Goal: Task Accomplishment & Management: Complete application form

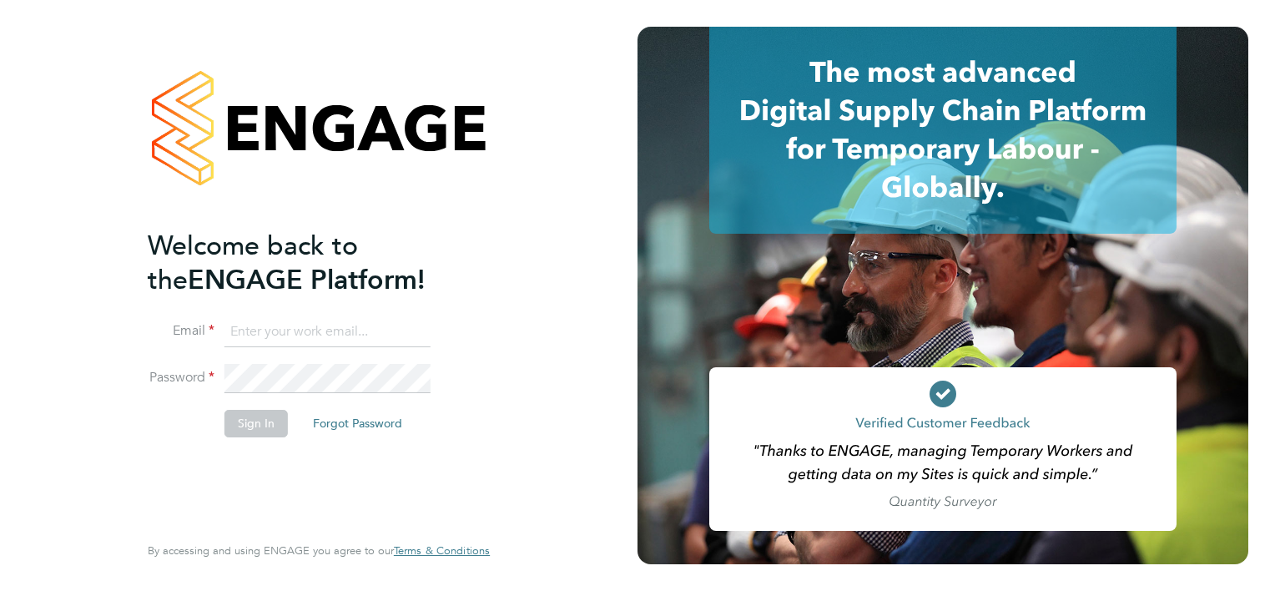
type input "colin.smith@click-cms.co.uk"
click at [1076, 344] on div at bounding box center [943, 295] width 611 height 537
click at [265, 428] on button "Sign In" at bounding box center [255, 423] width 63 height 27
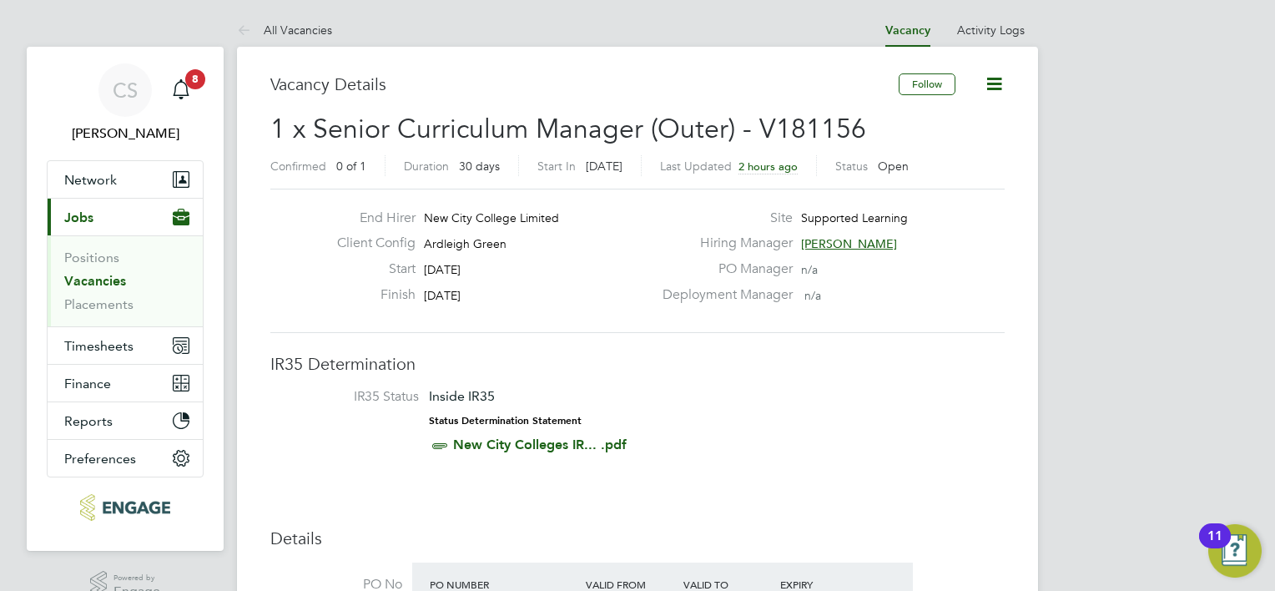
click at [108, 284] on link "Vacancies" at bounding box center [95, 281] width 62 height 16
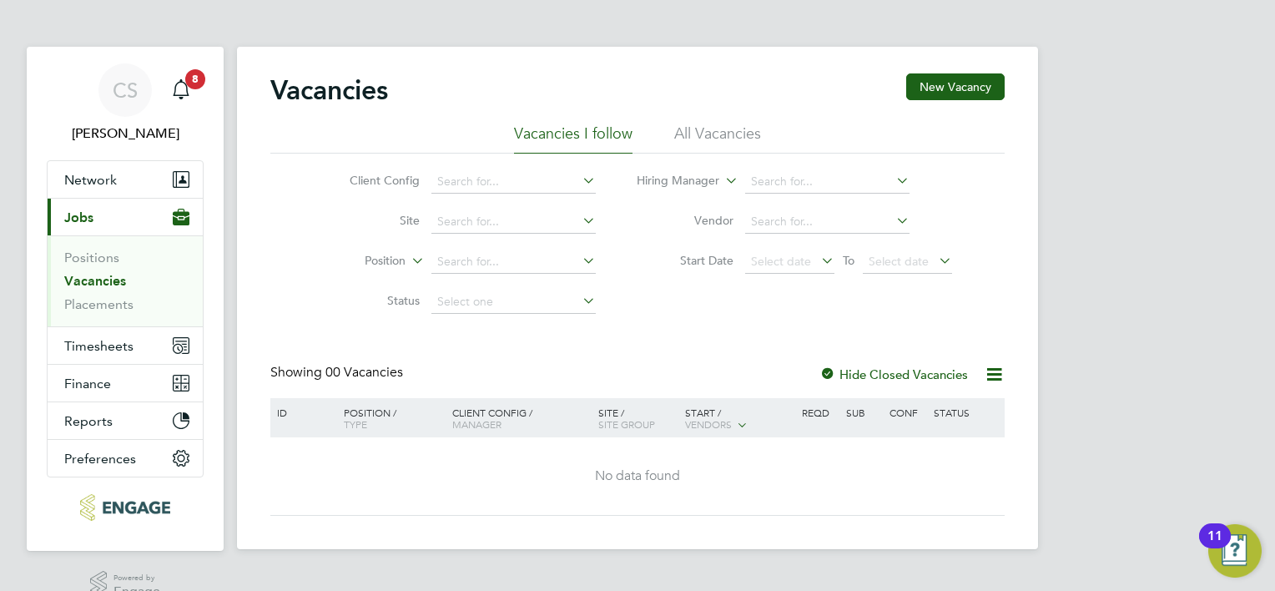
click at [108, 284] on link "Vacancies" at bounding box center [95, 281] width 62 height 16
click at [173, 174] on icon "Main navigation" at bounding box center [181, 179] width 17 height 17
click at [310, 307] on li "Status" at bounding box center [460, 302] width 314 height 40
click at [108, 276] on link "Vacancies" at bounding box center [95, 281] width 62 height 16
click at [121, 299] on link "Placements" at bounding box center [98, 304] width 69 height 16
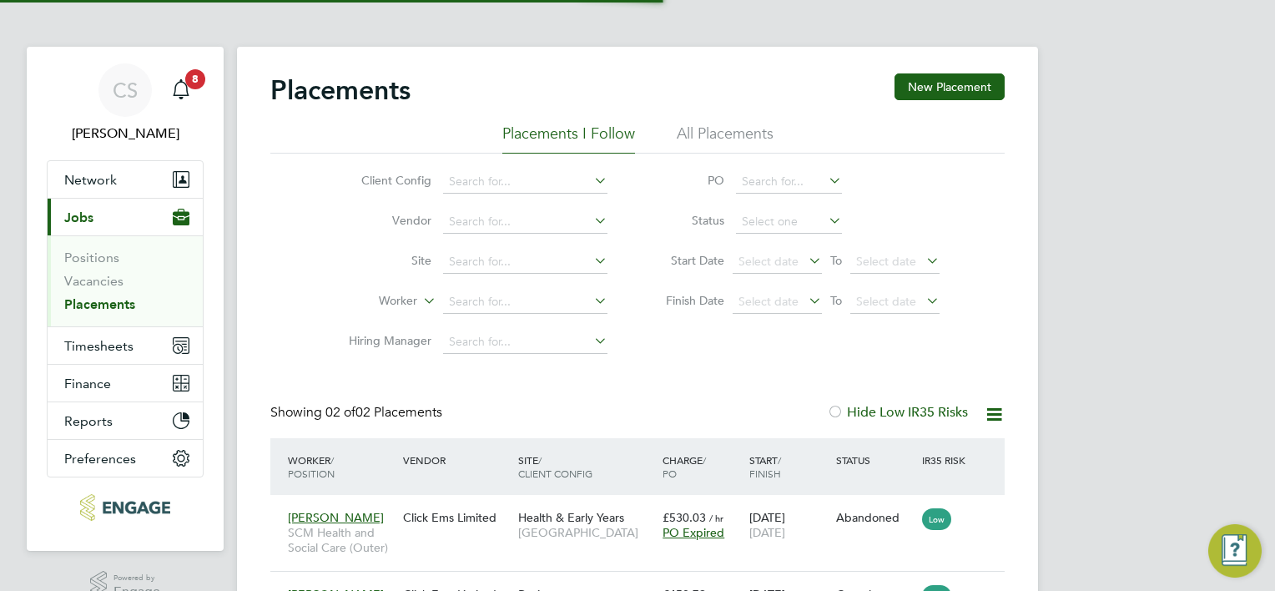
scroll to position [8, 8]
click at [120, 347] on span "Timesheets" at bounding box center [98, 346] width 69 height 16
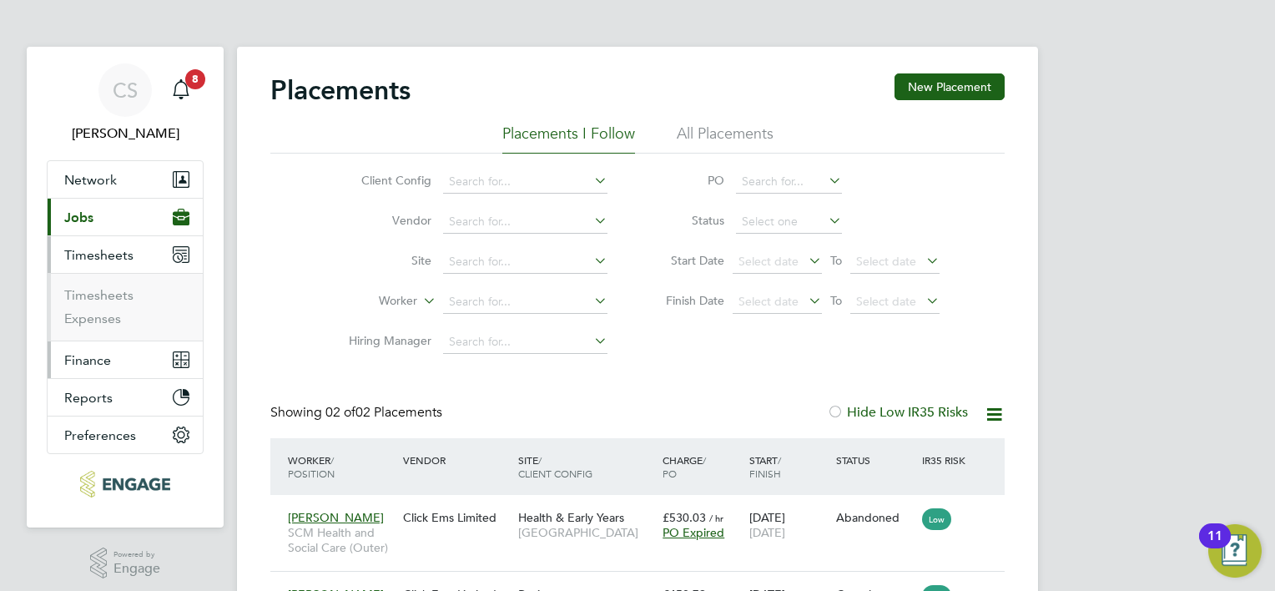
click at [114, 352] on button "Finance" at bounding box center [125, 359] width 155 height 37
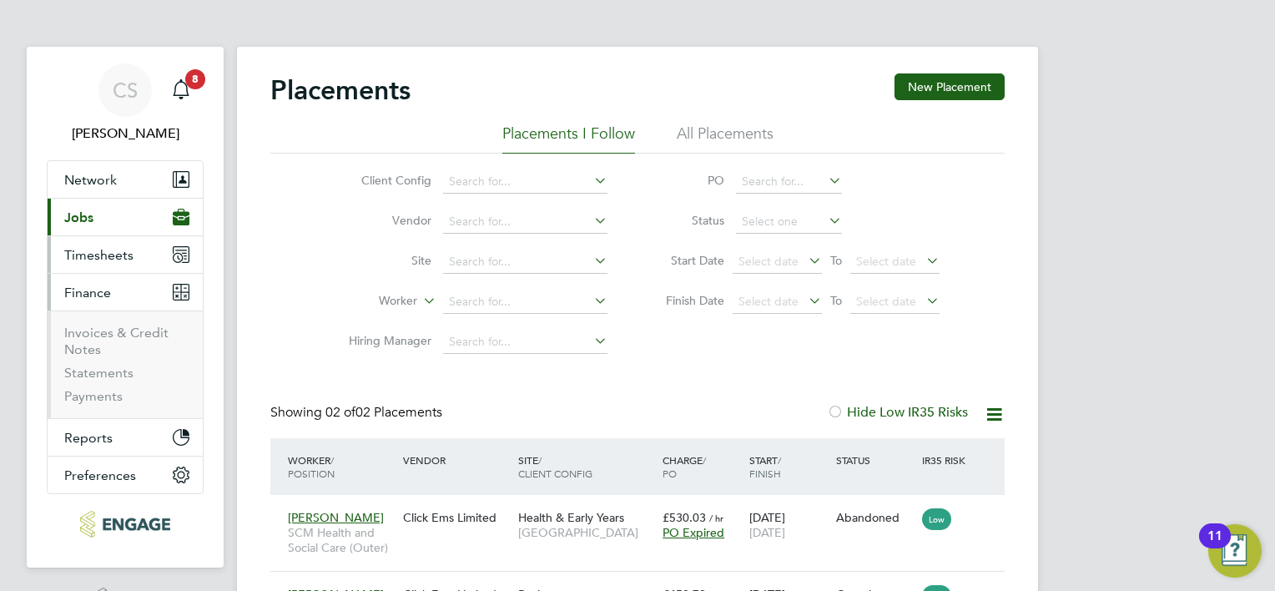
click at [113, 250] on span "Timesheets" at bounding box center [98, 255] width 69 height 16
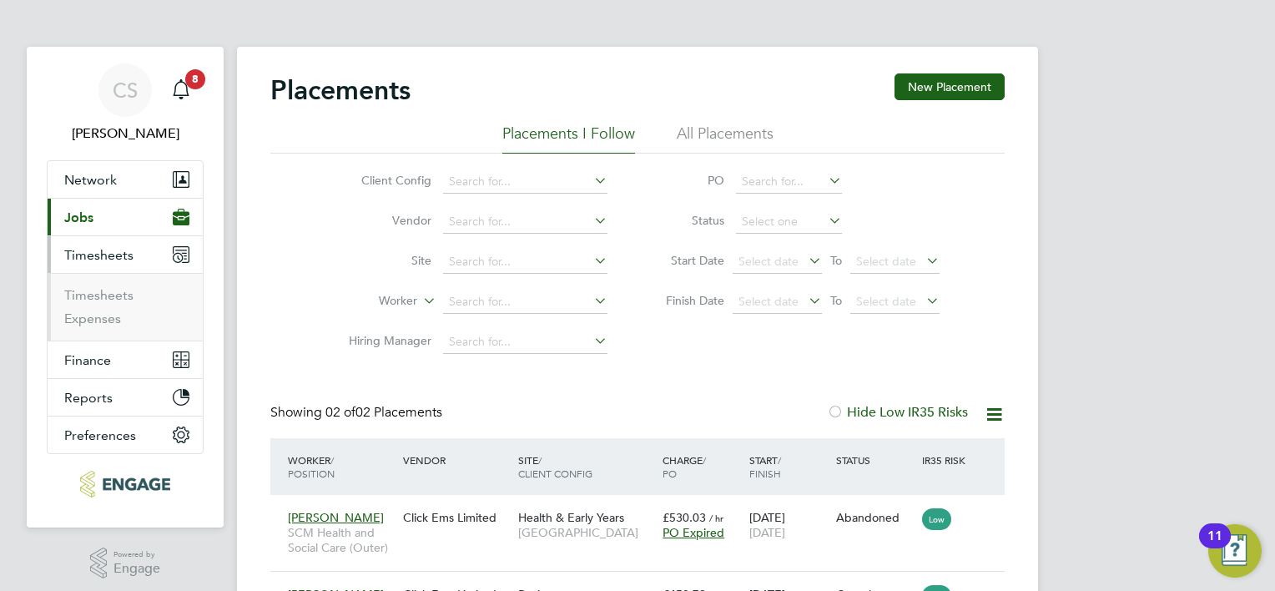
click at [123, 225] on button "Current page: Jobs" at bounding box center [125, 217] width 155 height 37
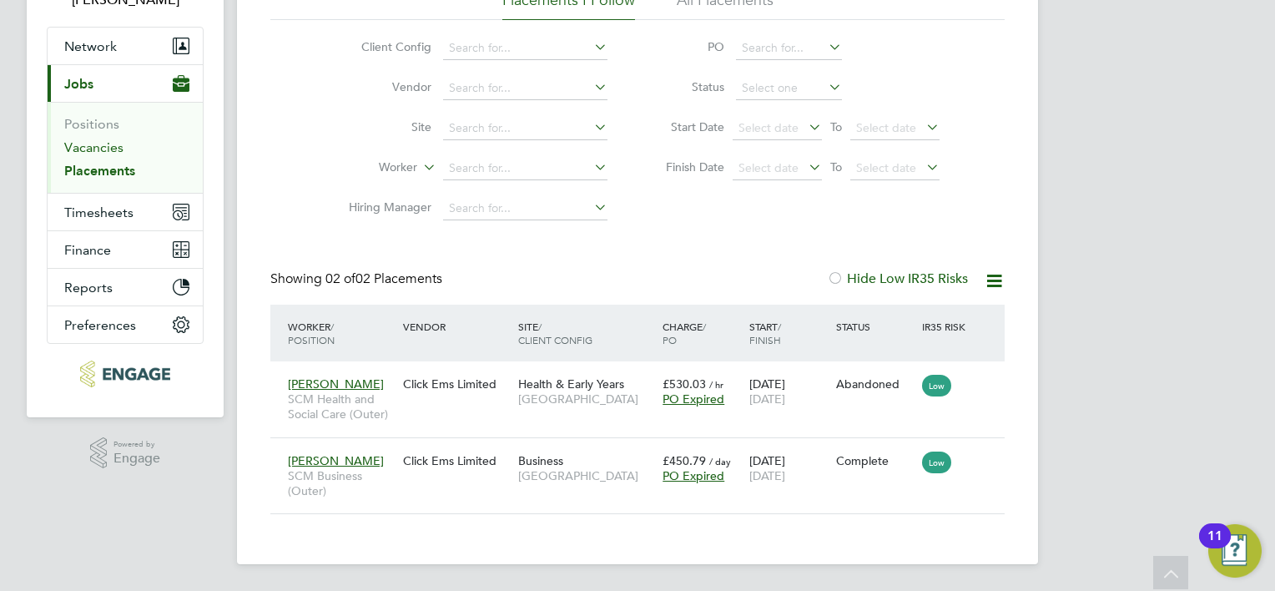
click at [80, 144] on link "Vacancies" at bounding box center [93, 147] width 59 height 16
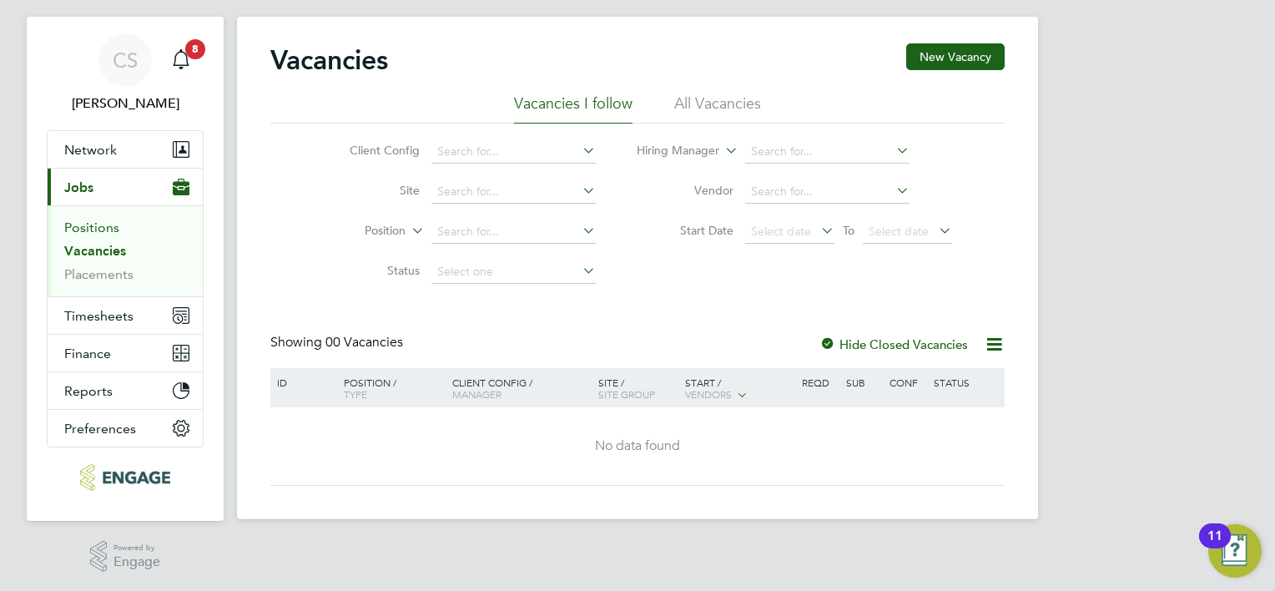
click at [89, 228] on link "Positions" at bounding box center [91, 227] width 55 height 16
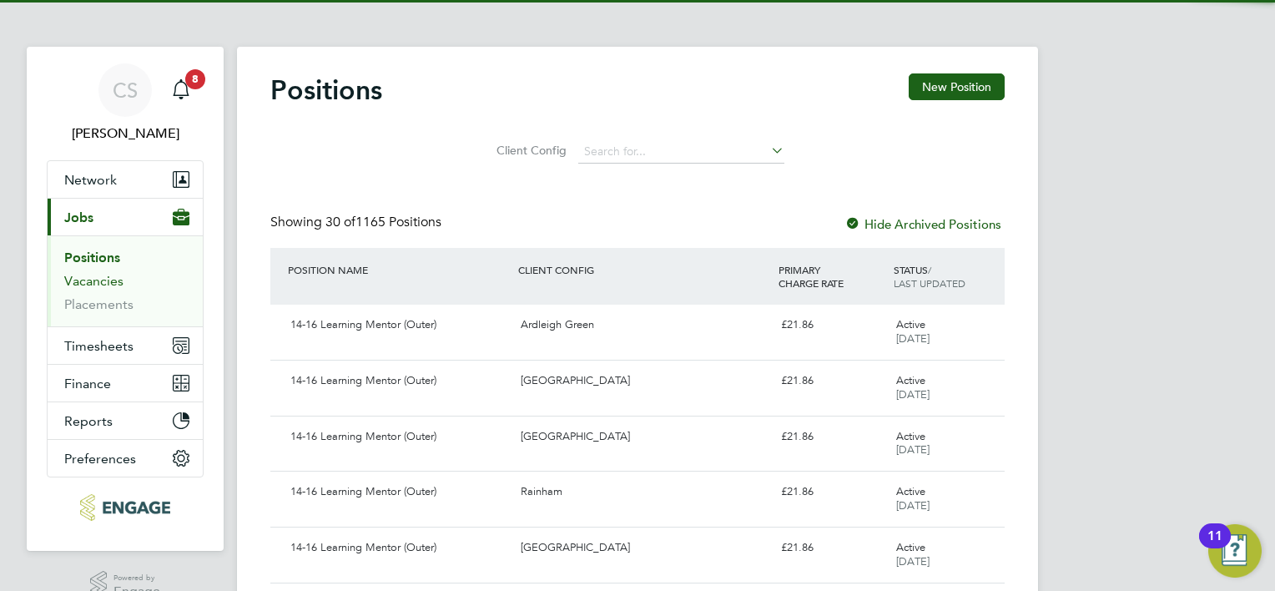
click at [91, 280] on link "Vacancies" at bounding box center [93, 281] width 59 height 16
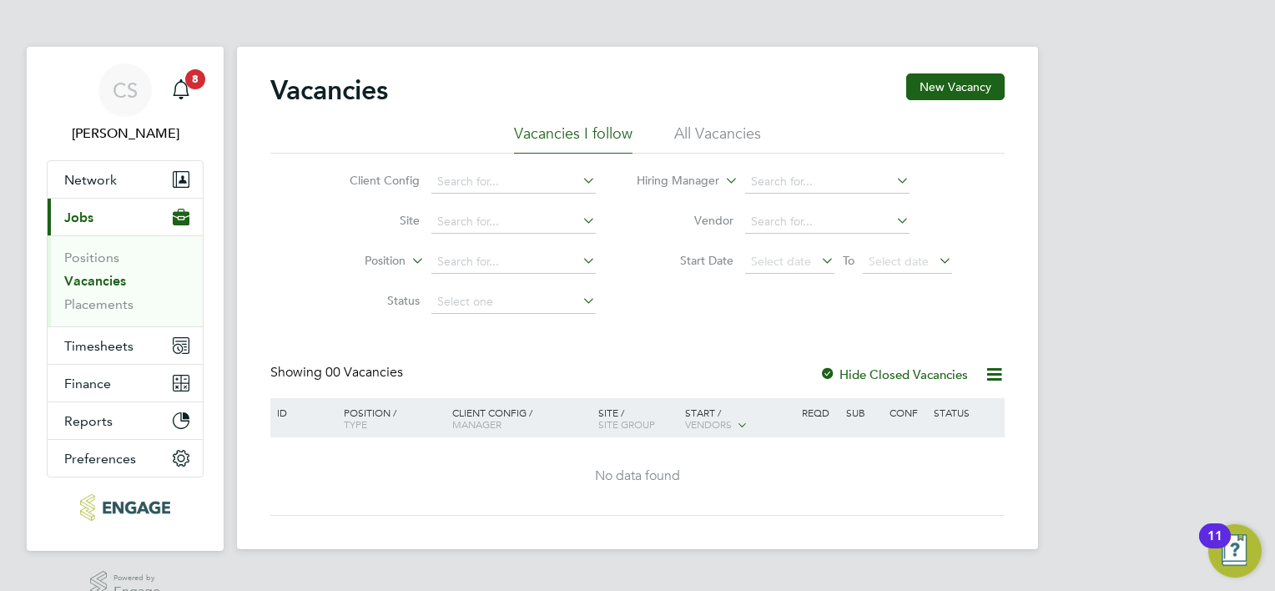
click at [698, 127] on li "All Vacancies" at bounding box center [717, 138] width 87 height 30
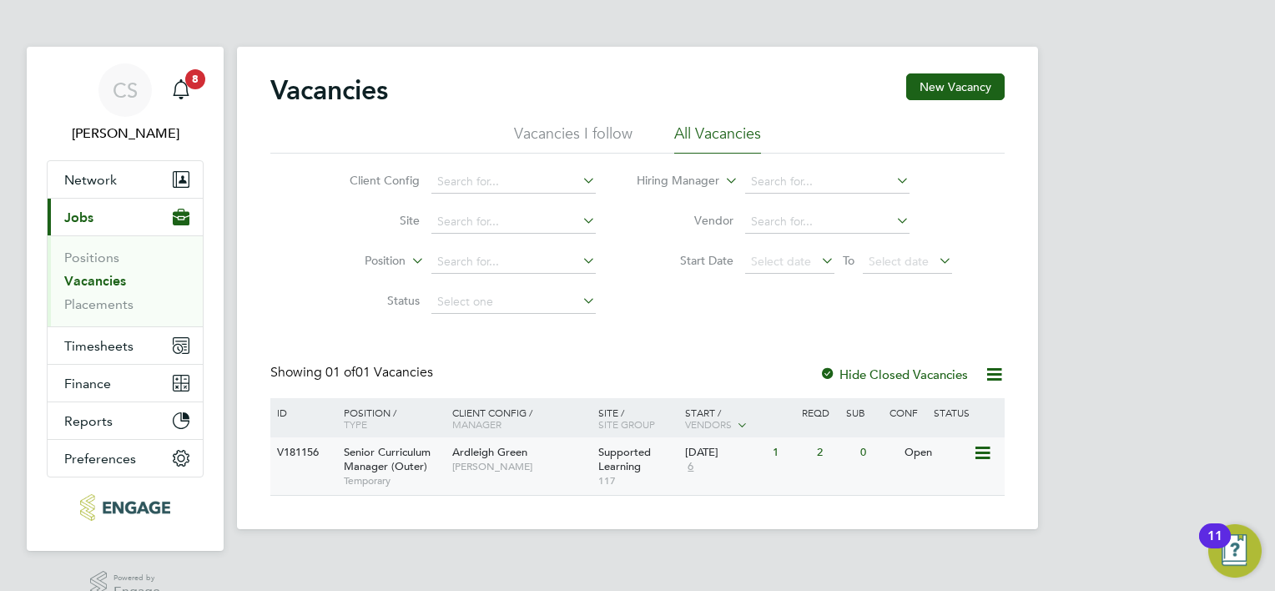
click at [363, 455] on span "Senior Curriculum Manager (Outer)" at bounding box center [387, 459] width 87 height 28
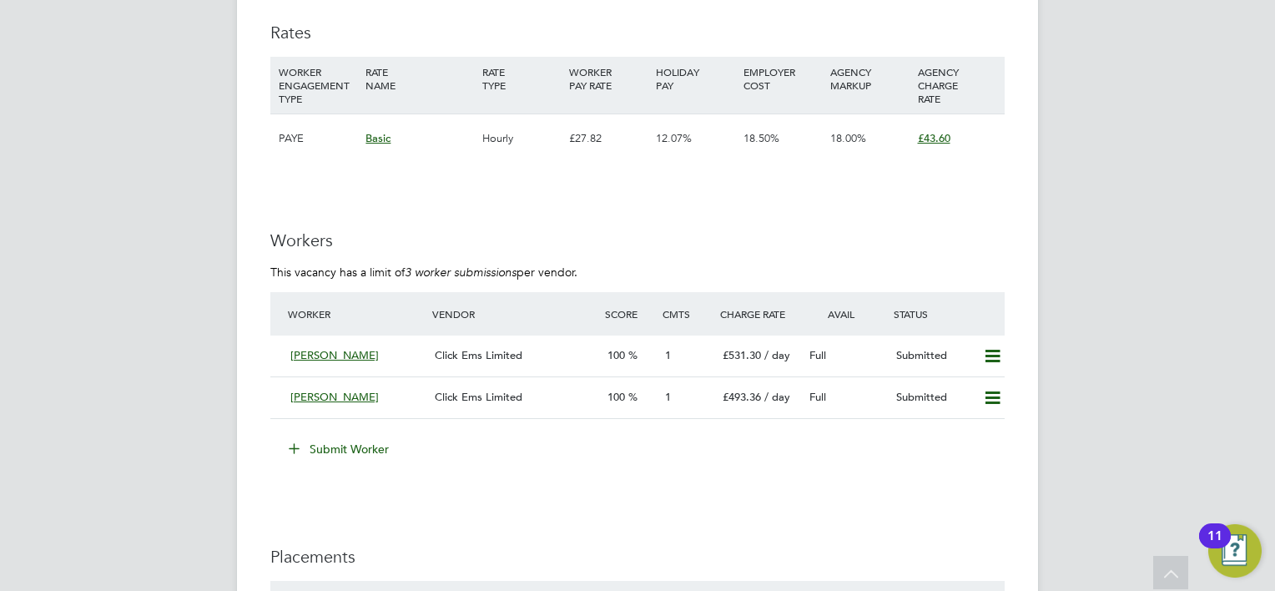
scroll to position [2271, 0]
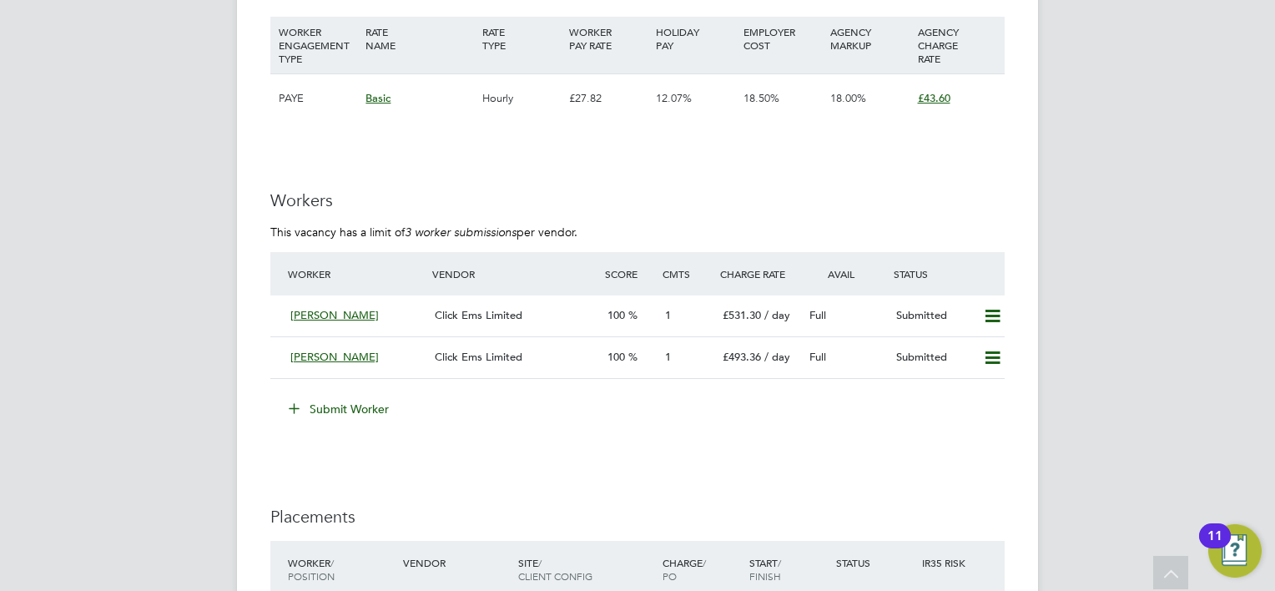
click at [350, 396] on button "Submit Worker" at bounding box center [339, 409] width 125 height 27
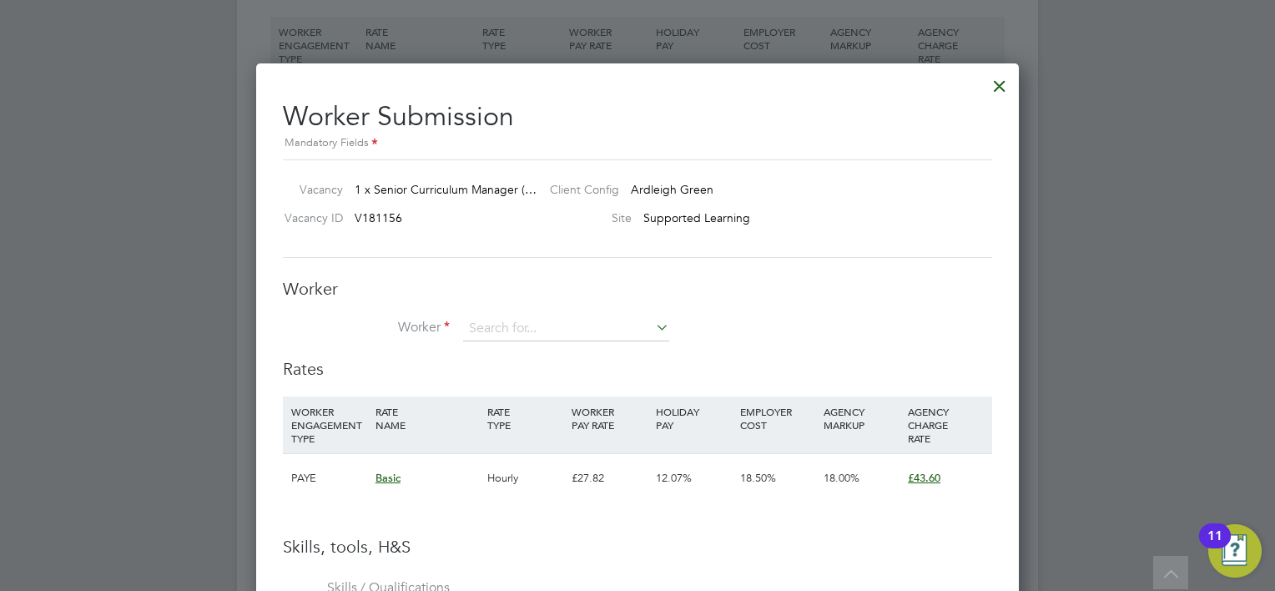
click at [483, 314] on div "Worker Worker Worker Engagement Type" at bounding box center [637, 318] width 709 height 80
click at [486, 320] on input at bounding box center [566, 328] width 206 height 25
type input "c"
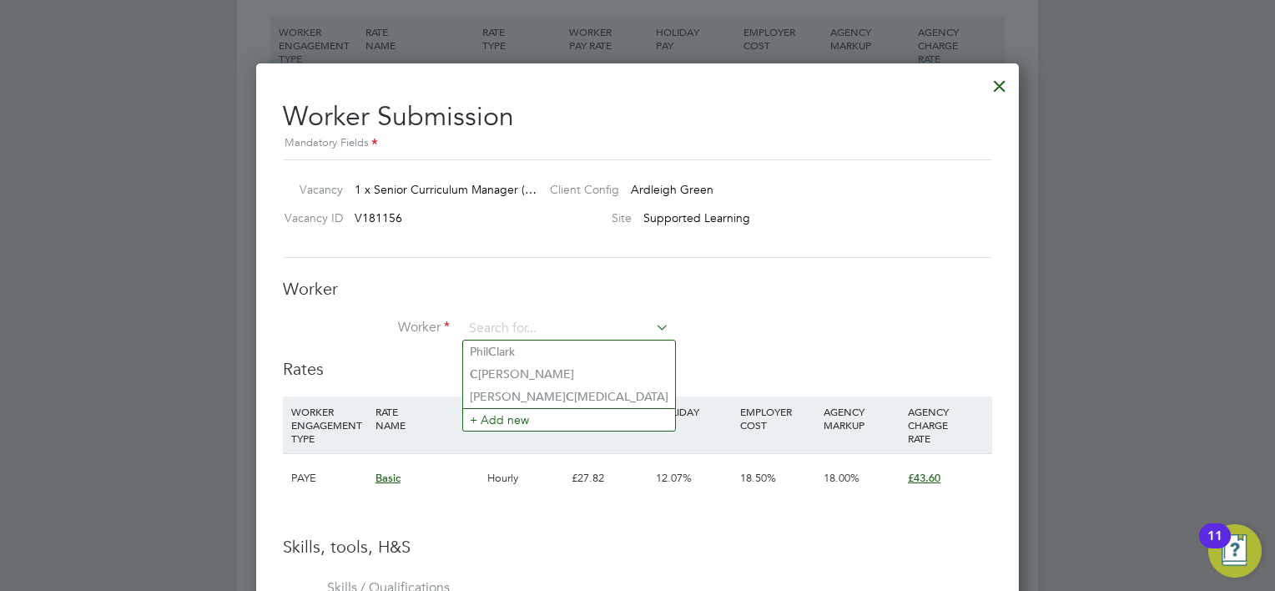
click at [566, 245] on div "Vacancy 1 x Senior Curriculum Manager (… Client Config Ardleigh Green Vacancy I…" at bounding box center [637, 208] width 709 height 98
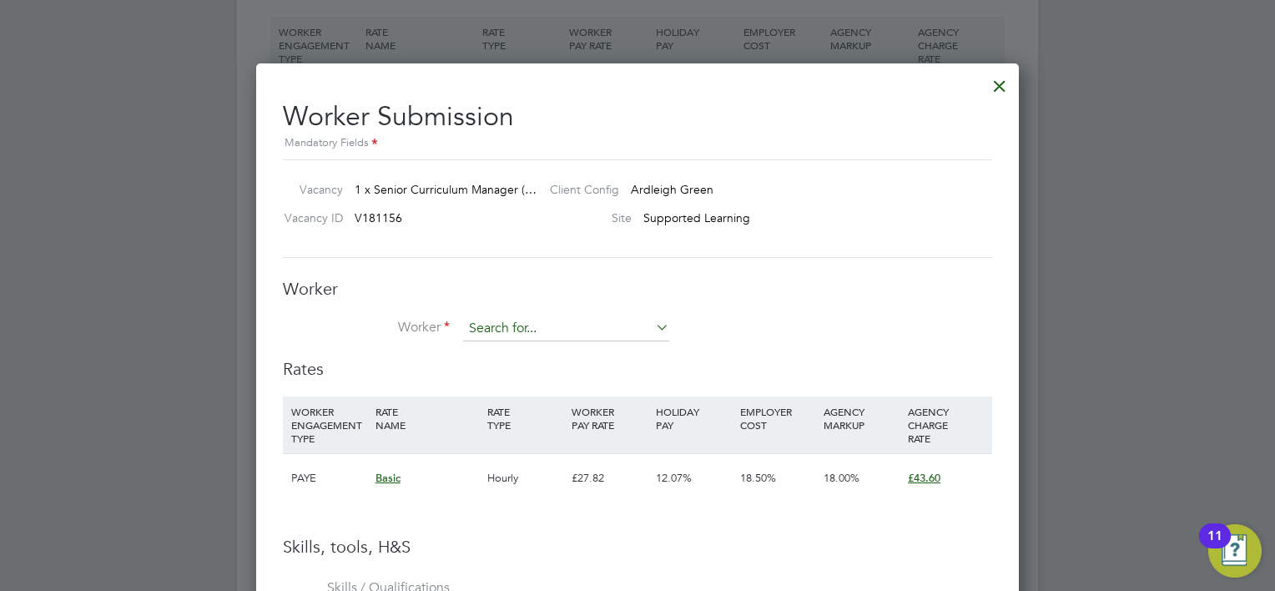
click at [501, 323] on input at bounding box center [566, 328] width 206 height 25
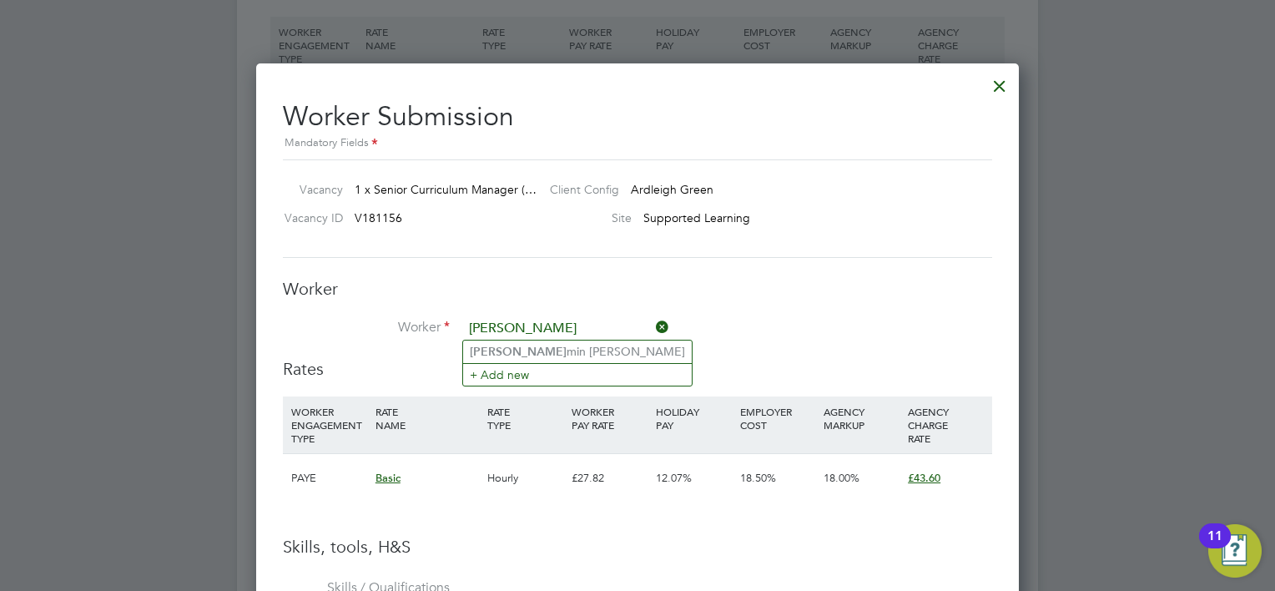
type input "jas"
click at [551, 308] on div "Worker Worker jas Worker Engagement Type" at bounding box center [637, 318] width 709 height 80
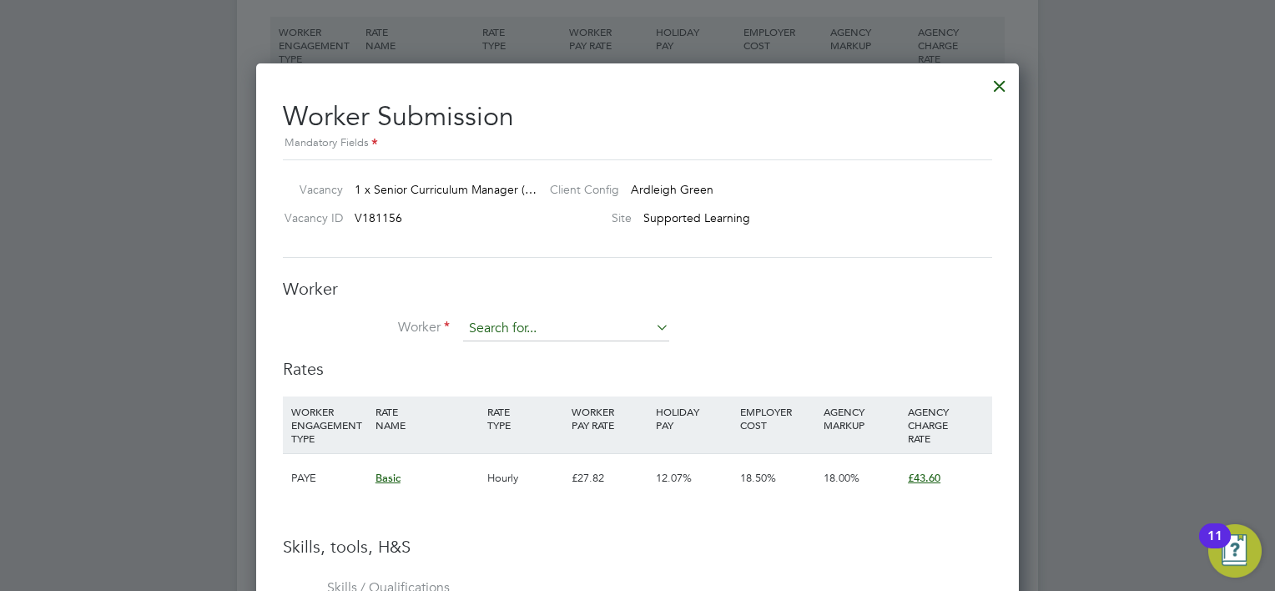
click at [554, 333] on input at bounding box center [566, 328] width 206 height 25
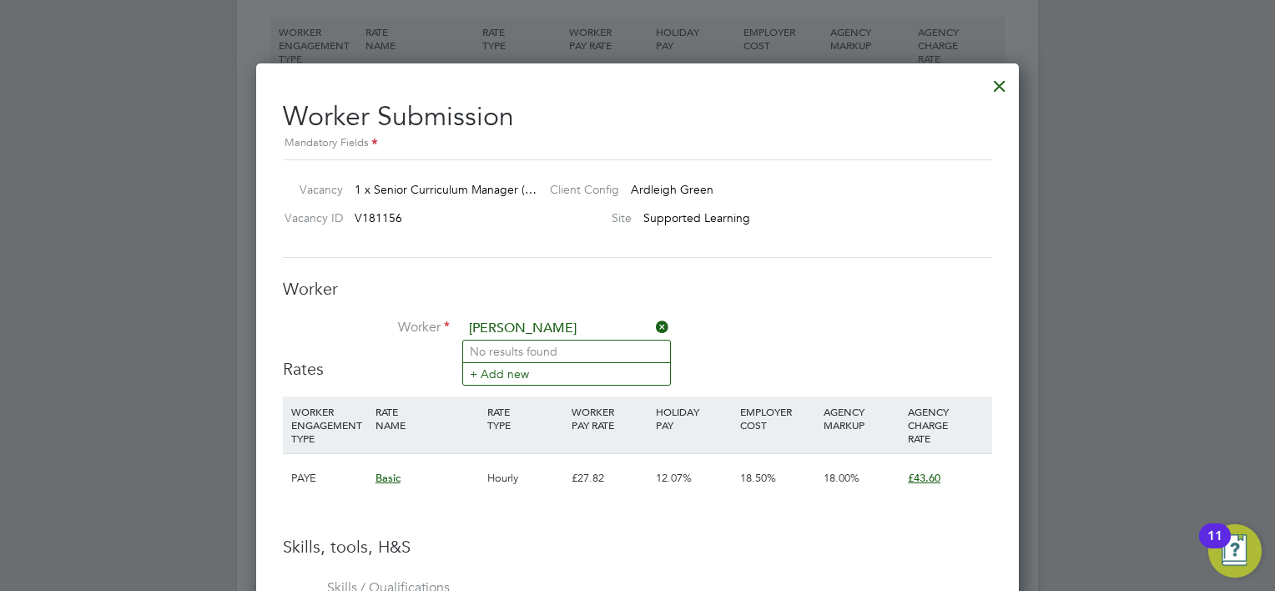
type input "clive"
click at [574, 305] on div "Worker Worker clive Worker Engagement Type" at bounding box center [637, 318] width 709 height 80
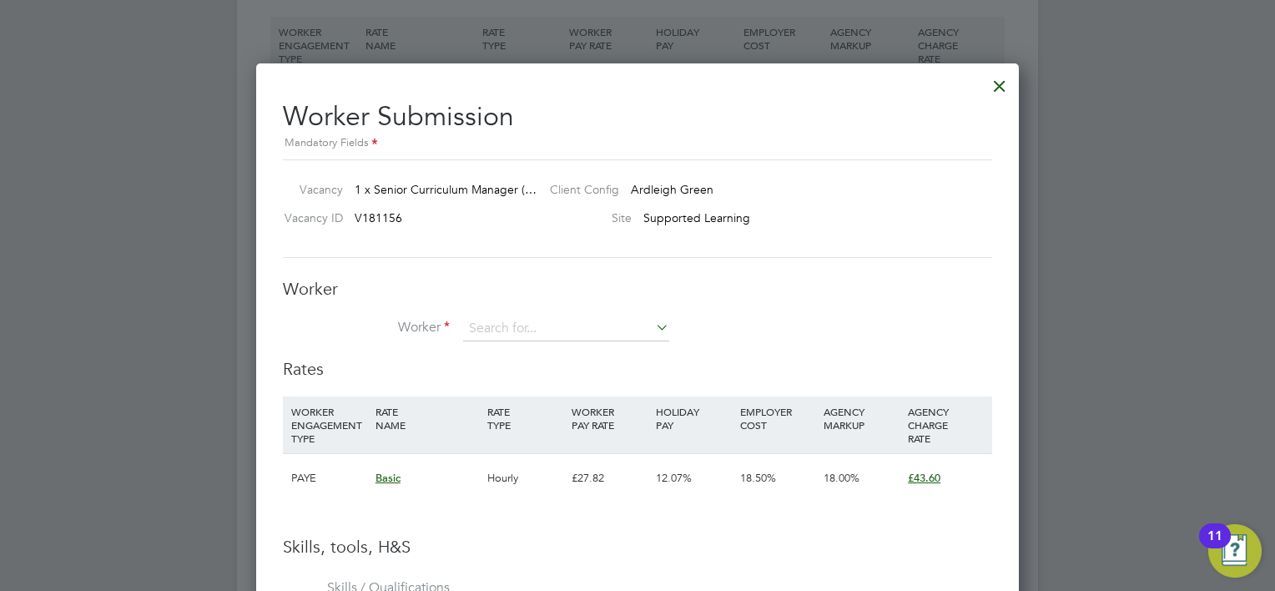
click at [653, 324] on icon at bounding box center [653, 326] width 0 height 23
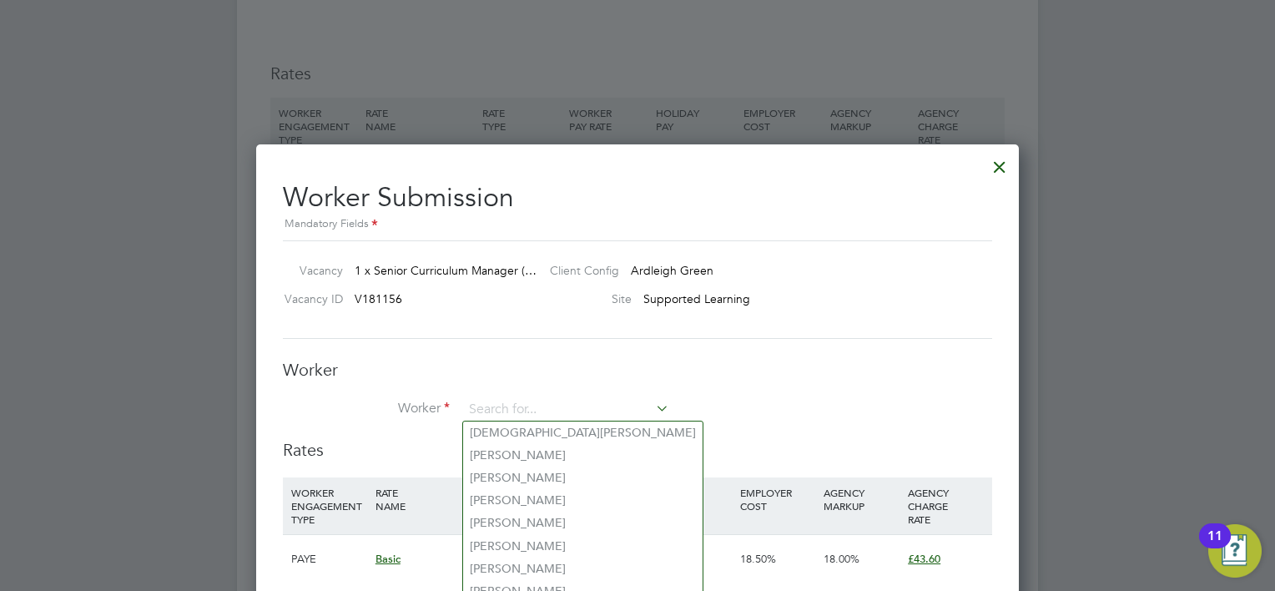
scroll to position [2188, 0]
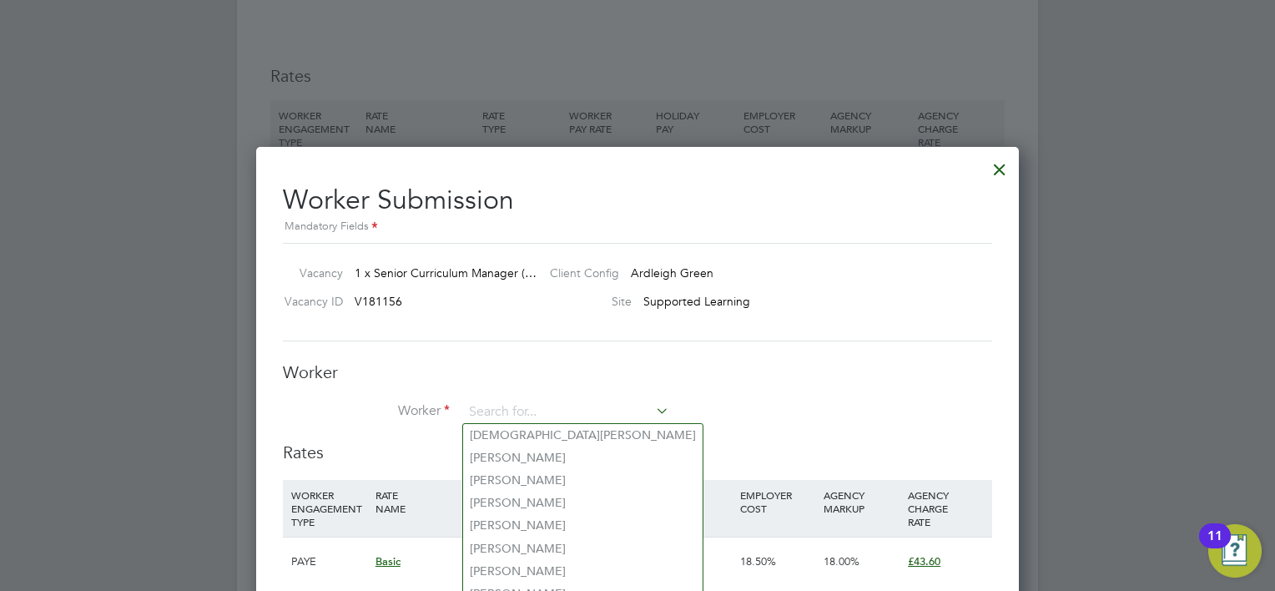
click at [539, 370] on h3 "Worker" at bounding box center [637, 372] width 709 height 22
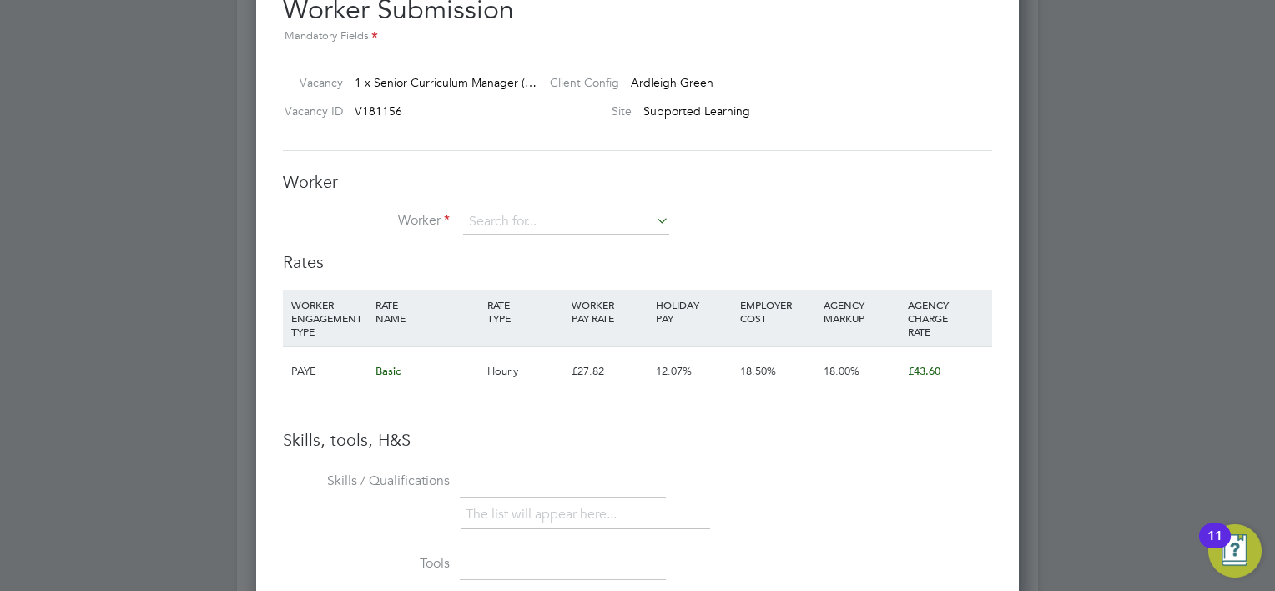
scroll to position [2377, 0]
click at [597, 222] on input at bounding box center [566, 222] width 206 height 25
click at [538, 285] on li "Phil Clark" at bounding box center [582, 291] width 239 height 23
type input "Phil Clark"
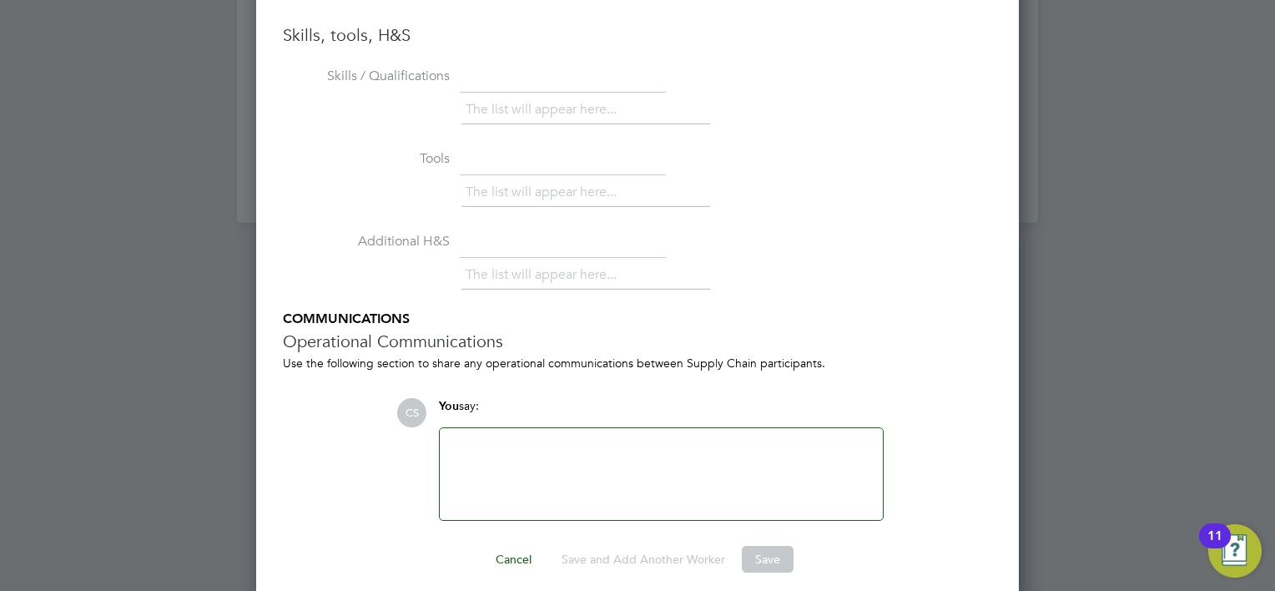
scroll to position [3144, 0]
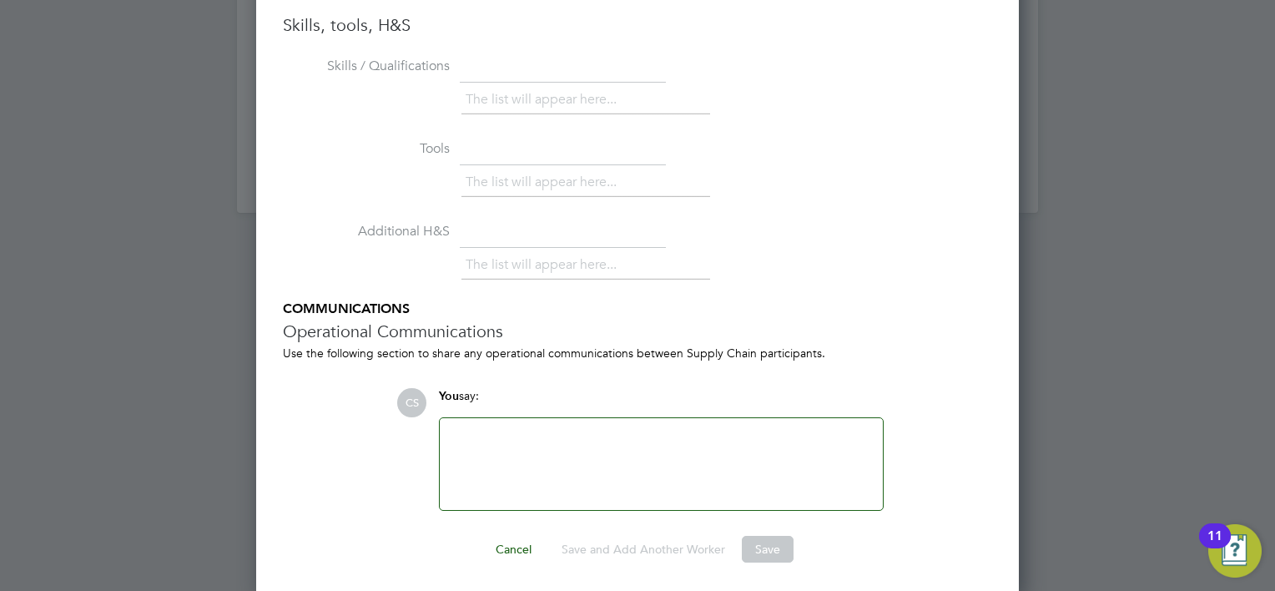
click at [526, 536] on button "Cancel" at bounding box center [513, 549] width 63 height 27
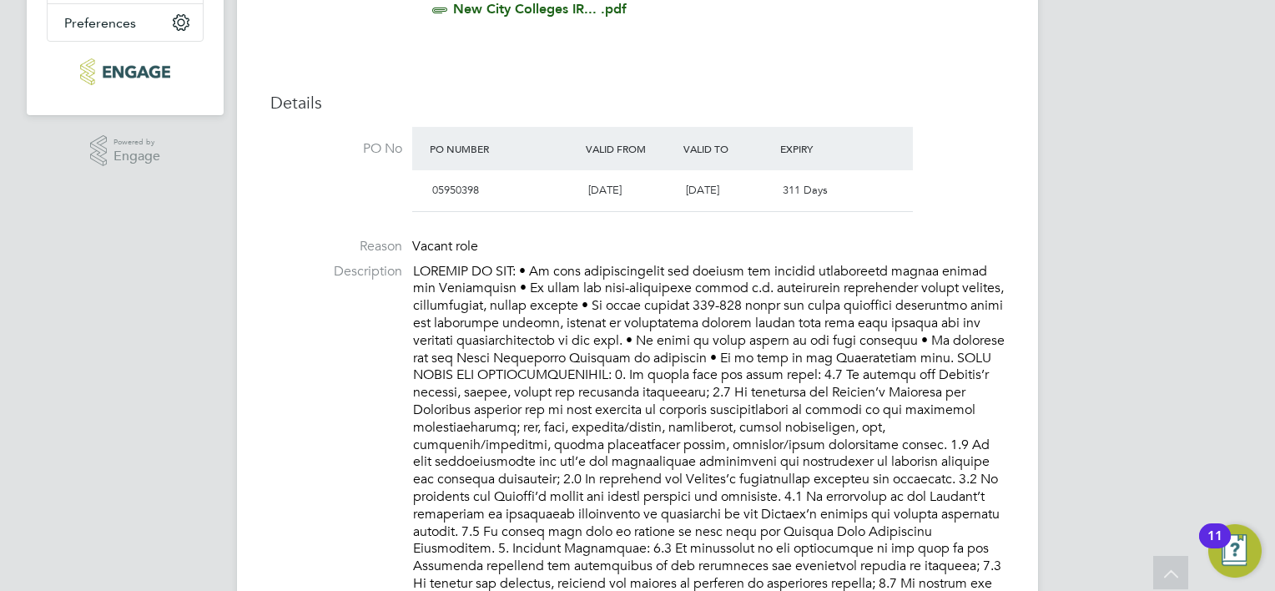
scroll to position [0, 0]
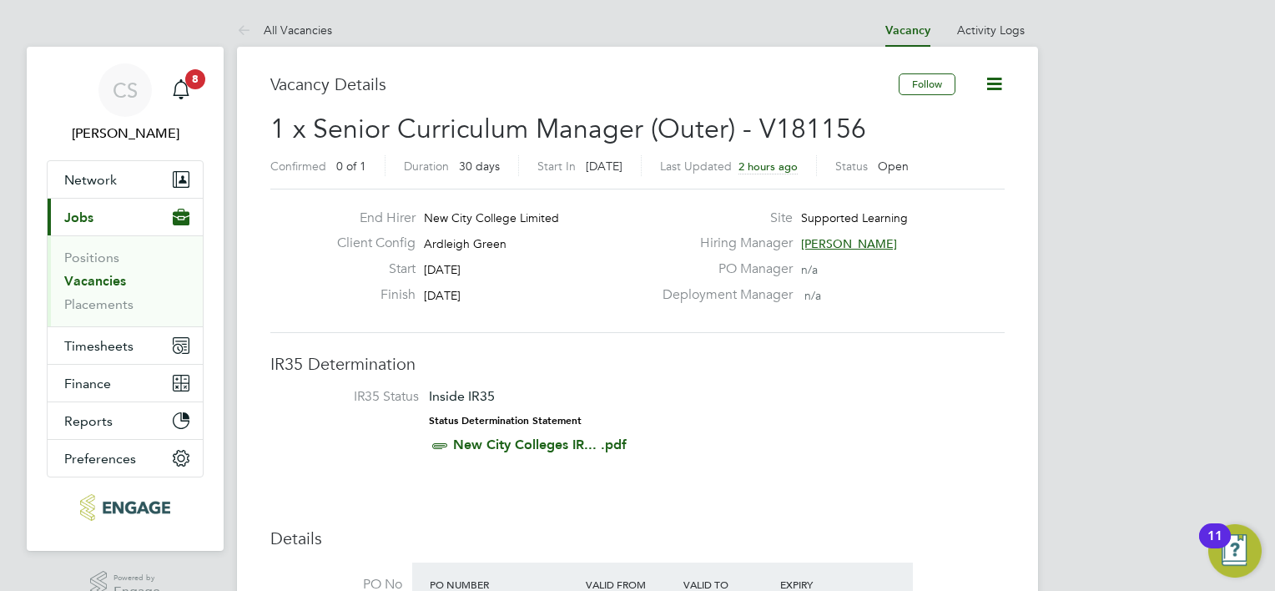
click at [849, 240] on span "[PERSON_NAME]" at bounding box center [849, 243] width 96 height 15
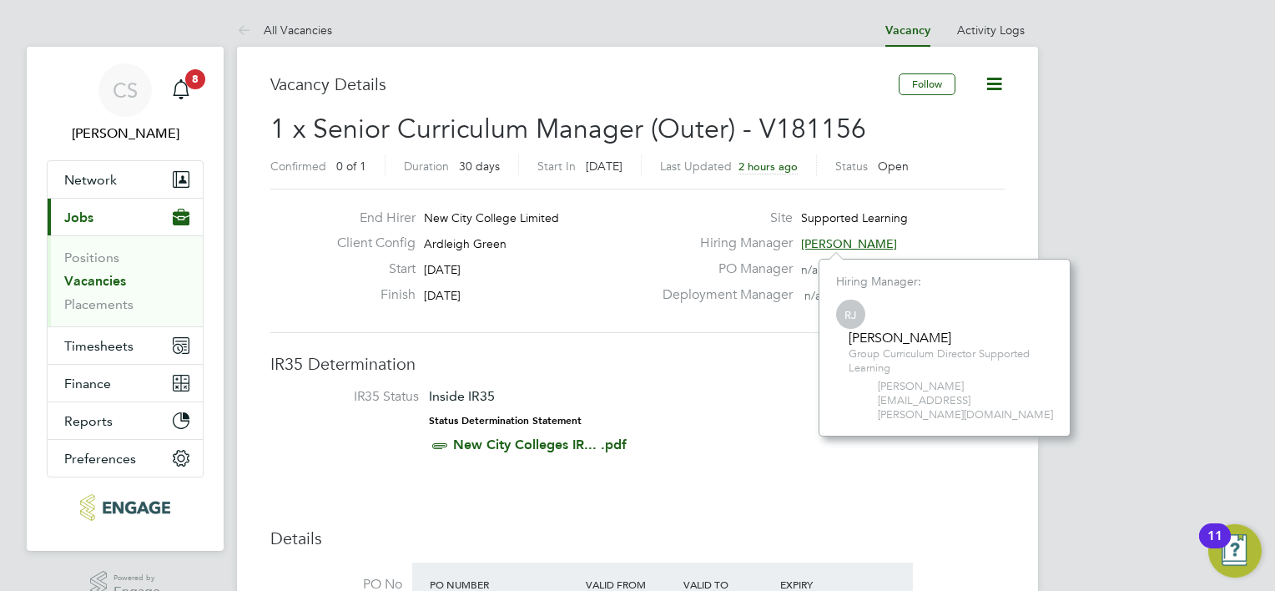
scroll to position [150, 251]
click at [905, 391] on span "rachel.johnson@ncclondon.ac.uk" at bounding box center [965, 401] width 175 height 43
drag, startPoint x: 878, startPoint y: 389, endPoint x: 1036, endPoint y: 384, distance: 158.6
click at [1036, 384] on span "rachel.johnson@ncclondon.ac.uk" at bounding box center [965, 401] width 175 height 43
drag, startPoint x: 1036, startPoint y: 384, endPoint x: 1016, endPoint y: 387, distance: 20.3
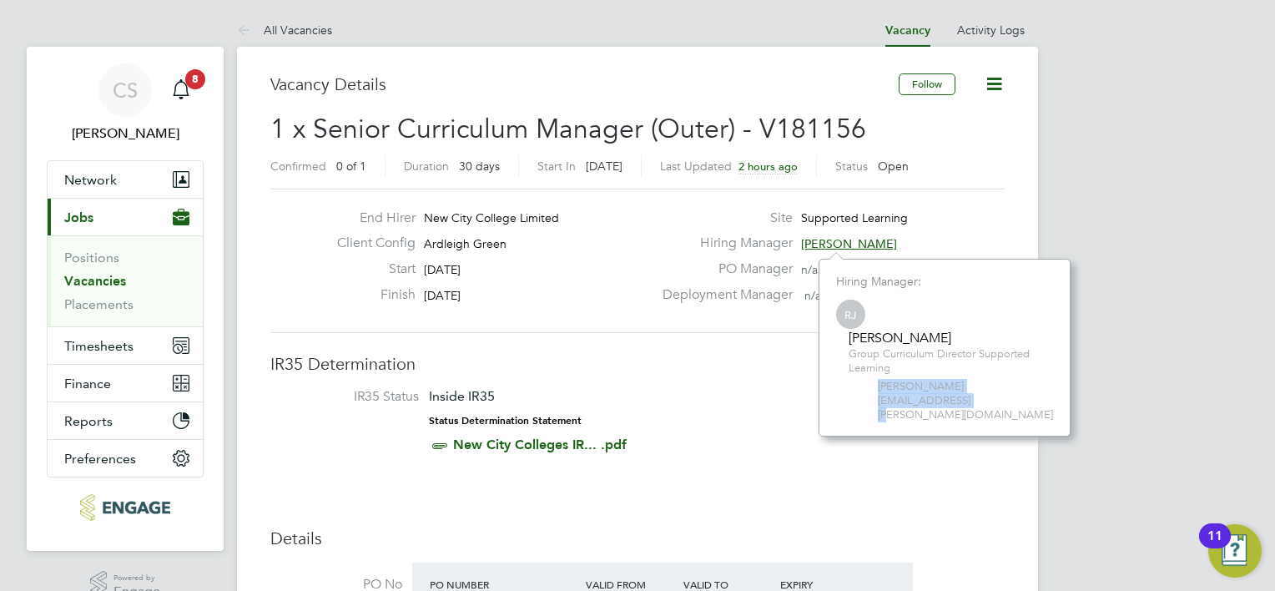
copy span "rachel.johnson@ncclondon.ac.uk"
